Goal: Transaction & Acquisition: Purchase product/service

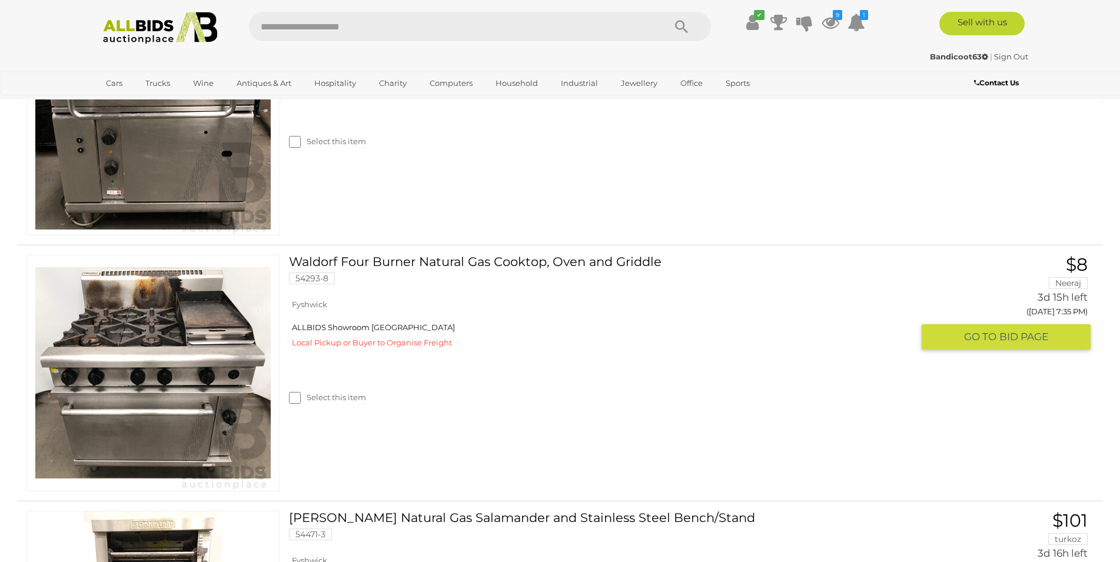
scroll to position [1141, 0]
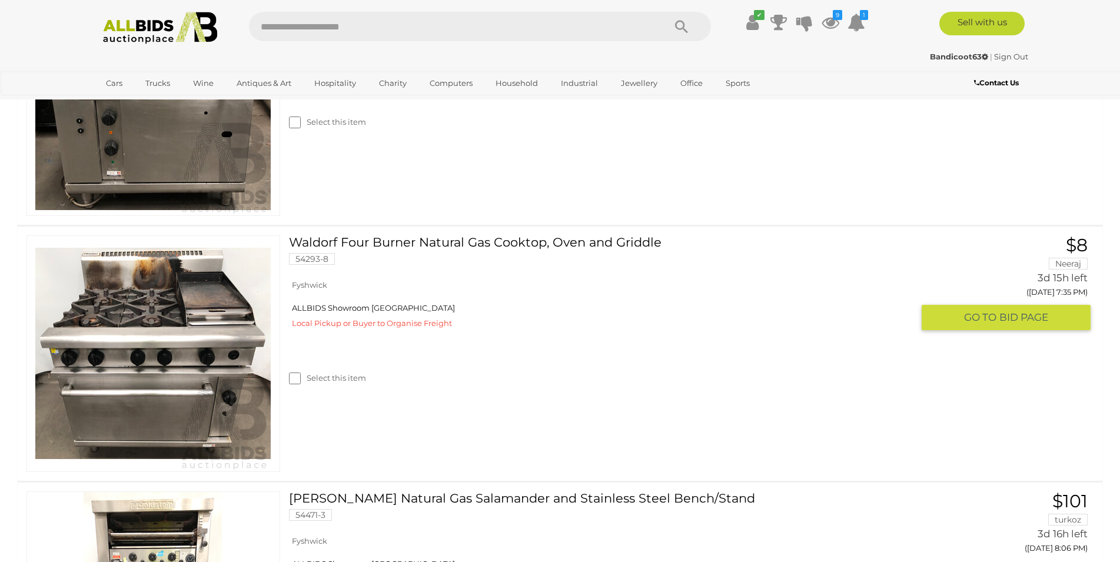
click at [498, 238] on link "Waldorf Four Burner Natural Gas Cooktop, Oven and Griddle 54293-8" at bounding box center [605, 254] width 615 height 38
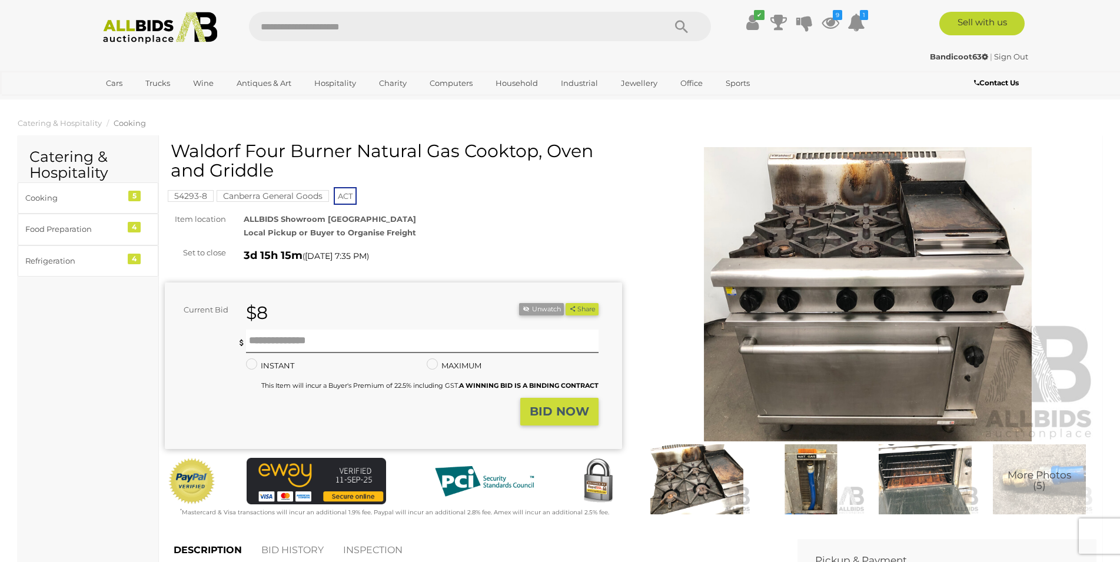
click at [938, 299] on img at bounding box center [868, 294] width 457 height 294
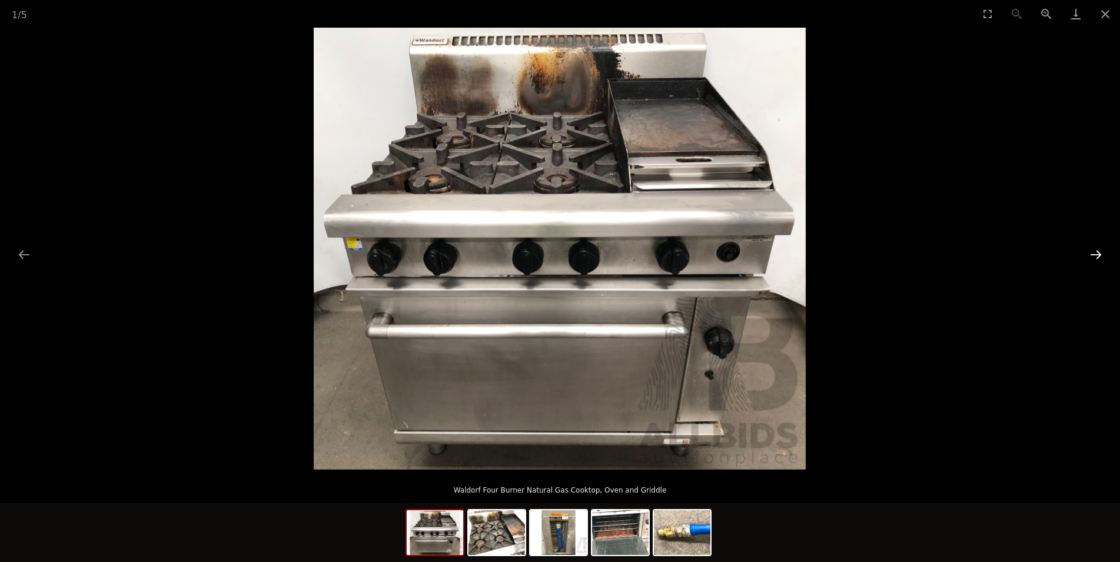
click at [1097, 252] on button "Next slide" at bounding box center [1095, 254] width 25 height 23
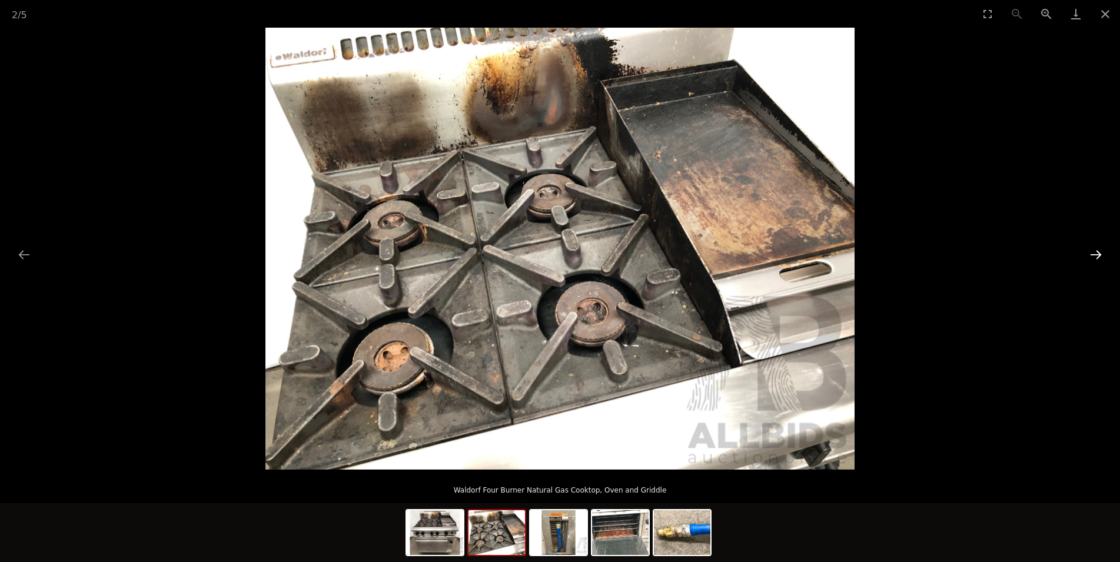
click at [1097, 252] on button "Next slide" at bounding box center [1095, 254] width 25 height 23
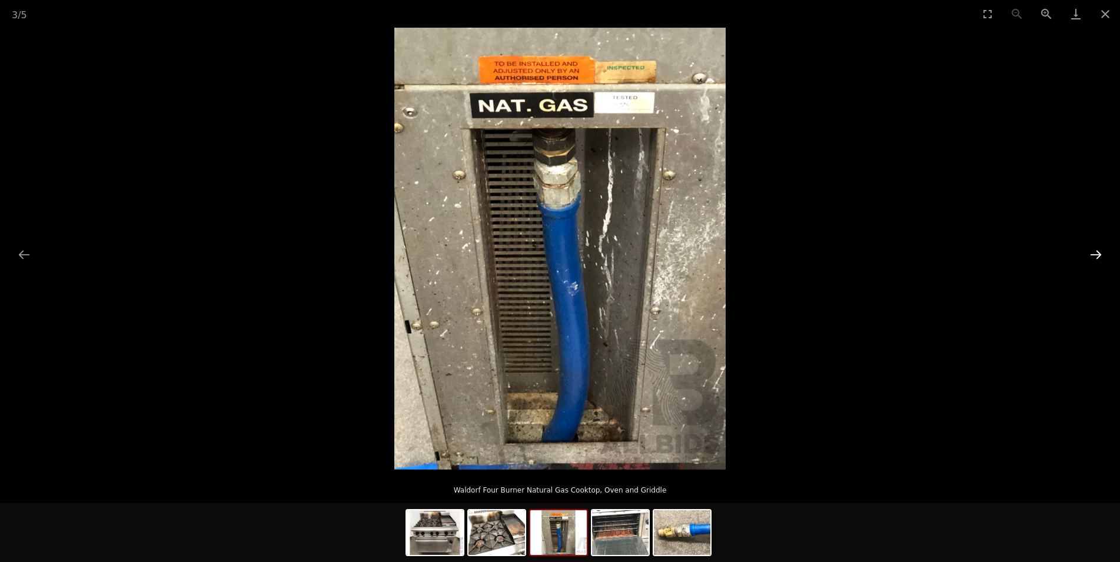
click at [1097, 252] on button "Next slide" at bounding box center [1095, 254] width 25 height 23
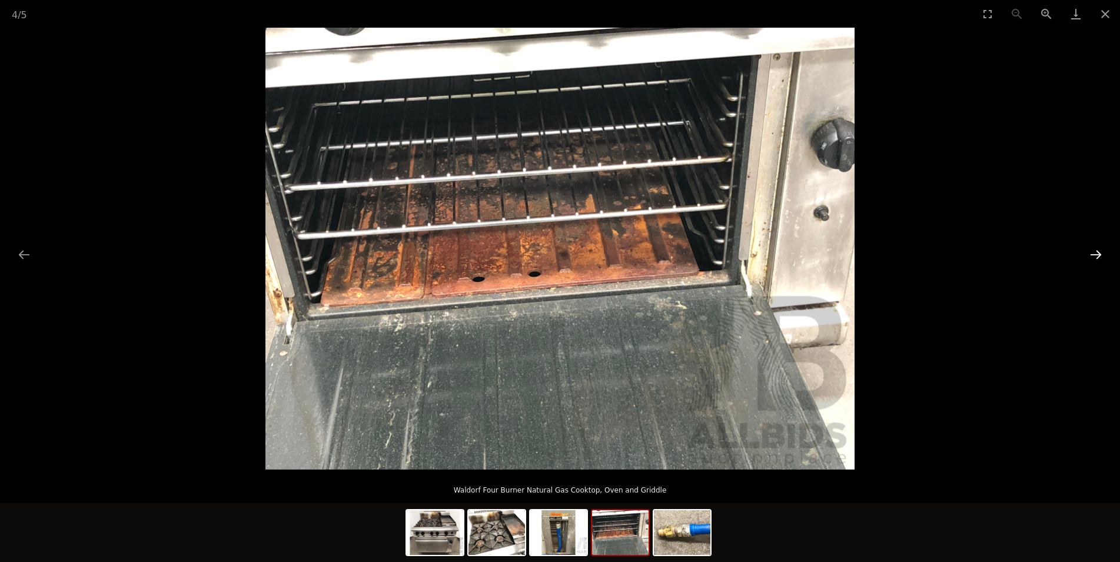
click at [1097, 252] on button "Next slide" at bounding box center [1095, 254] width 25 height 23
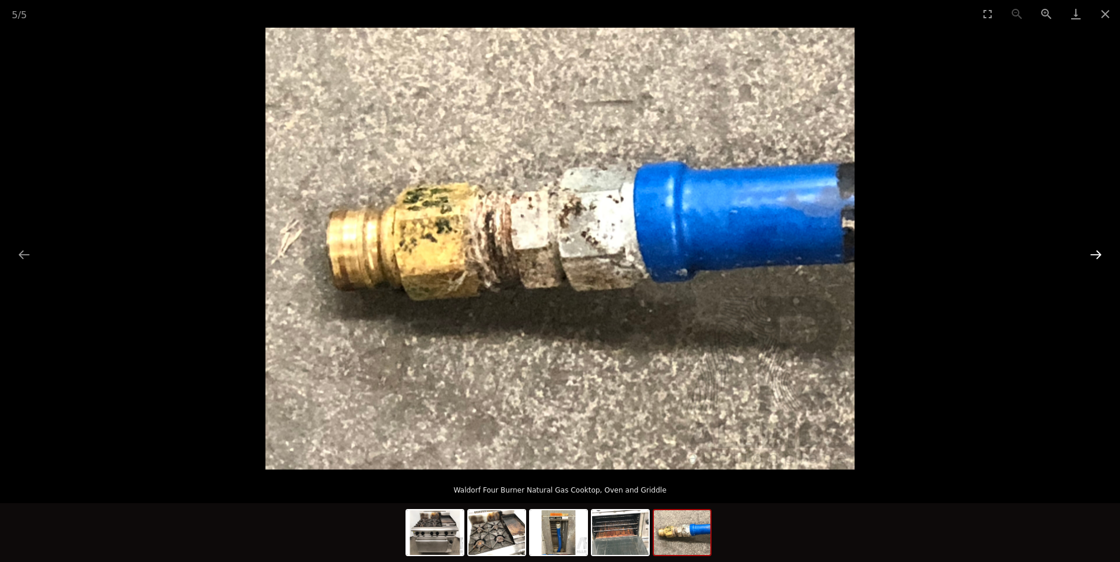
click at [1097, 252] on button "Next slide" at bounding box center [1095, 254] width 25 height 23
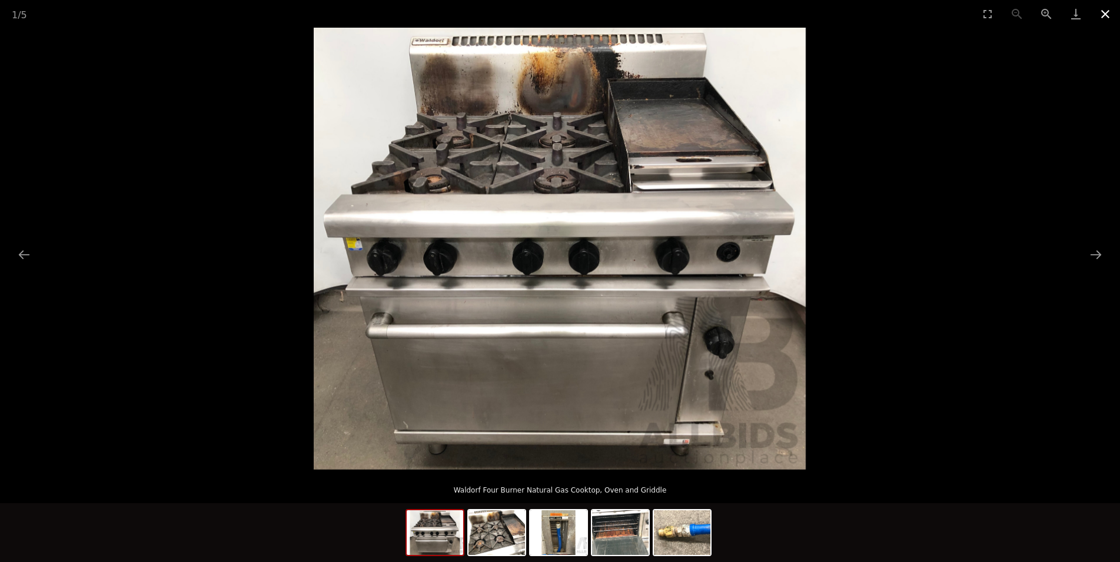
click at [1101, 11] on button "Close gallery" at bounding box center [1104, 14] width 29 height 28
